Goal: Communication & Community: Share content

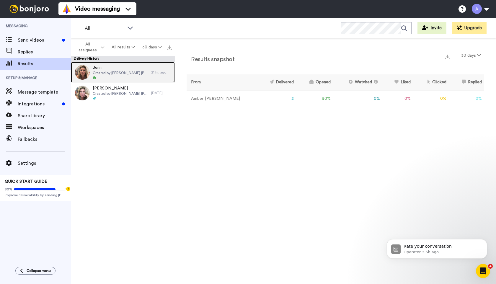
click at [132, 72] on span "Created by Amber Annette" at bounding box center [121, 73] width 56 height 5
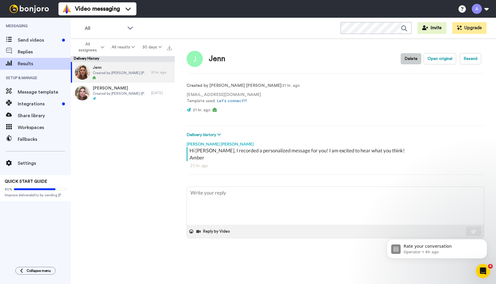
click at [412, 59] on button "Delete" at bounding box center [411, 58] width 21 height 11
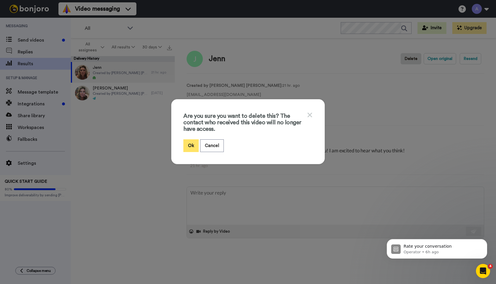
click at [189, 147] on button "Ok" at bounding box center [191, 145] width 15 height 13
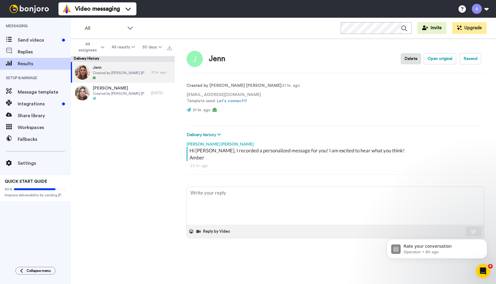
type textarea "x"
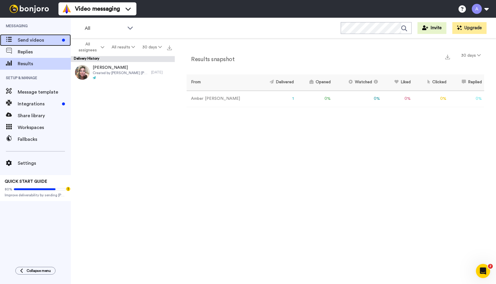
click at [29, 40] on span "Send videos" at bounding box center [39, 40] width 42 height 7
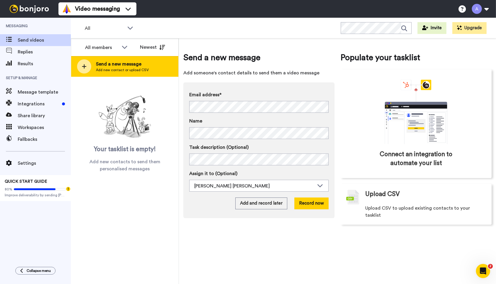
click at [120, 68] on span "Add new contact or upload CSV" at bounding box center [122, 70] width 53 height 5
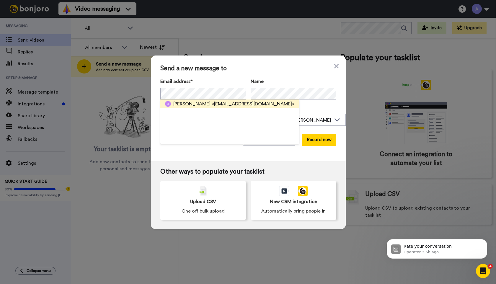
click at [212, 104] on span "<astrodeb68@yahoo.com.au>" at bounding box center [253, 103] width 83 height 7
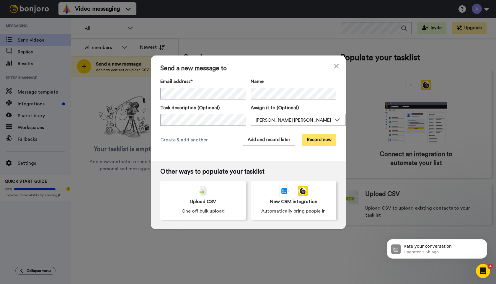
click at [322, 140] on button "Record now" at bounding box center [319, 140] width 34 height 12
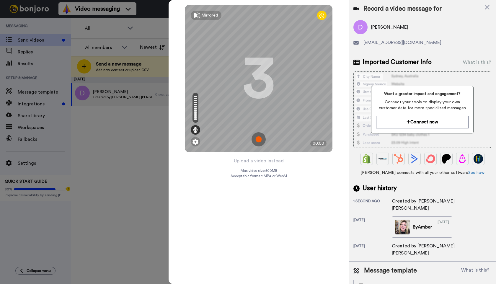
click at [259, 138] on img at bounding box center [259, 139] width 14 height 14
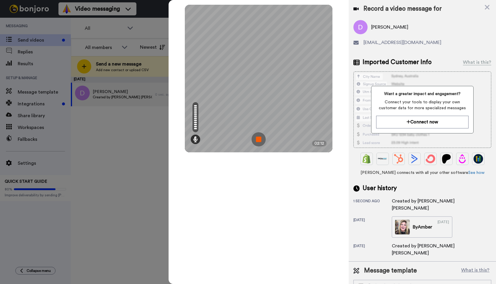
click at [260, 141] on img at bounding box center [259, 139] width 14 height 14
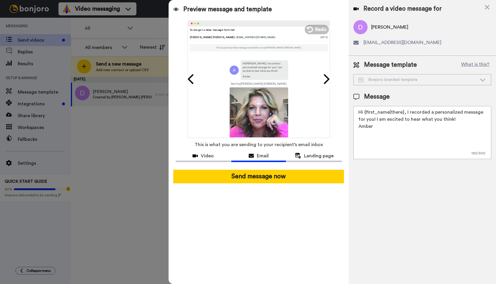
click at [453, 121] on textarea "Hi {first_name|there}, I recorded a personalized message for you! I am excited …" at bounding box center [423, 132] width 138 height 53
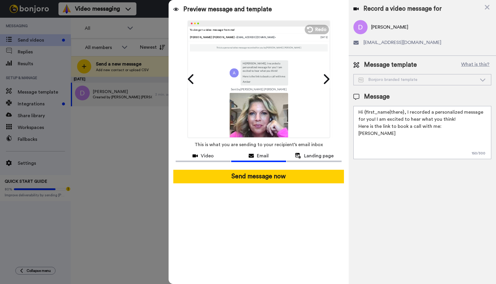
paste textarea "https://app.acuityscheduling.com/schedule.php?owner=11434979&appointmentType=72…"
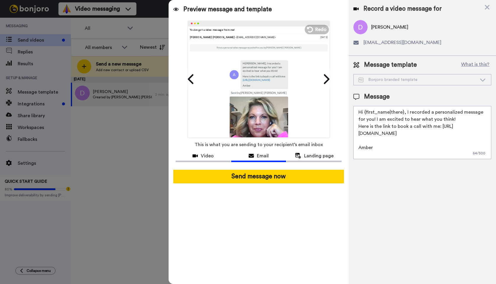
click at [359, 128] on textarea "Hi {first_name|there}, I recorded a personalized message for you! I am excited …" at bounding box center [423, 132] width 138 height 53
click at [385, 155] on textarea "Hi {first_name|there}, I recorded a personalized message for you! I am excited …" at bounding box center [423, 132] width 138 height 53
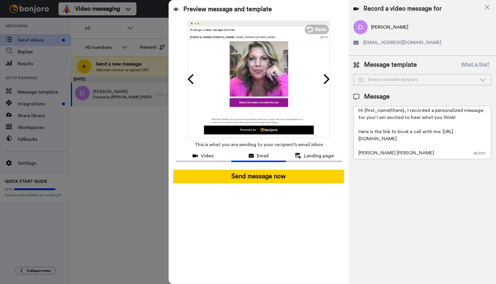
scroll to position [114, 0]
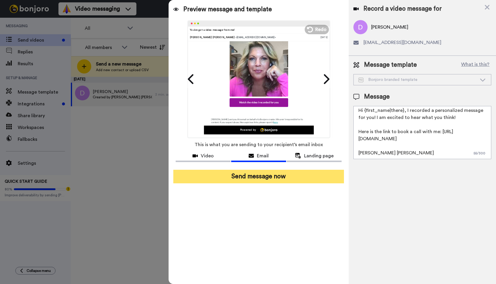
type textarea "Hi {first_name|there}, I recorded a personalized message for you! I am excited …"
click at [246, 176] on button "Send message now" at bounding box center [258, 177] width 171 height 14
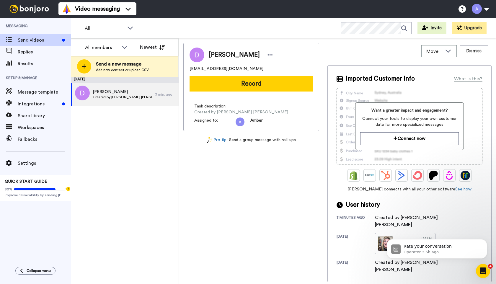
scroll to position [0, 0]
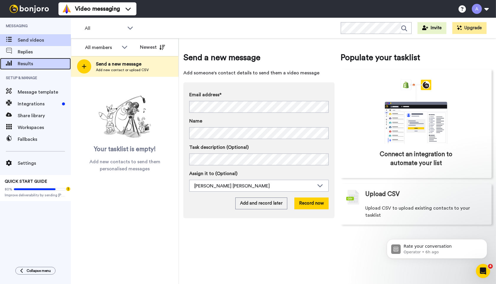
click at [27, 65] on span "Results" at bounding box center [44, 63] width 53 height 7
